Goal: Check status: Check status

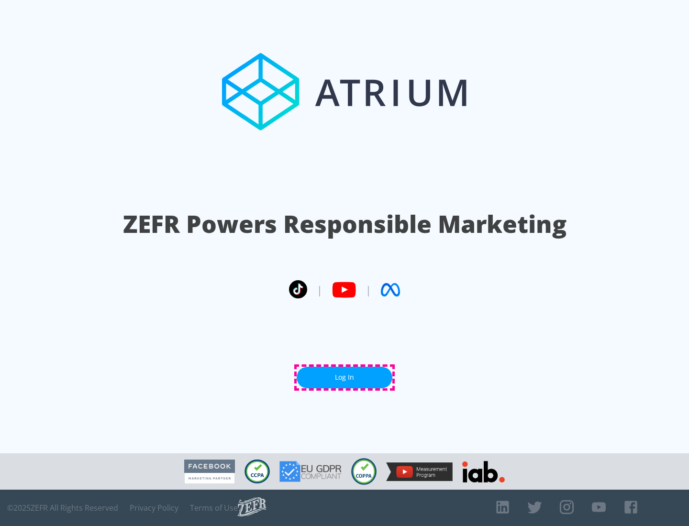
click at [344, 377] on link "Log In" at bounding box center [345, 378] width 96 height 22
